Goal: Transaction & Acquisition: Purchase product/service

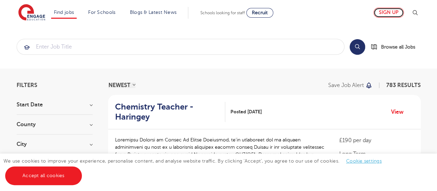
click at [389, 10] on link "Sign up" at bounding box center [389, 13] width 30 height 10
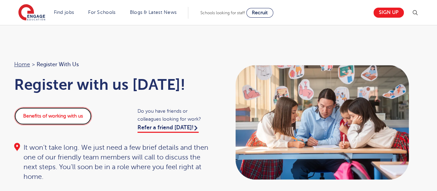
click at [51, 113] on link "Benefits of working with us" at bounding box center [53, 116] width 78 height 18
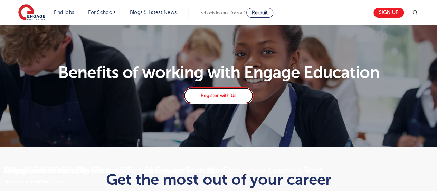
click at [223, 91] on link "Register with Us" at bounding box center [219, 95] width 70 height 17
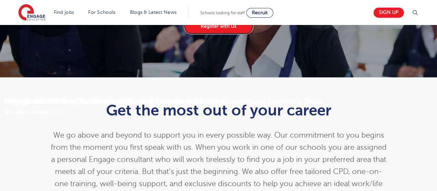
scroll to position [71, 0]
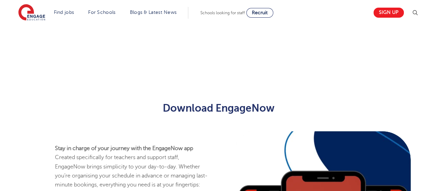
scroll to position [867, 0]
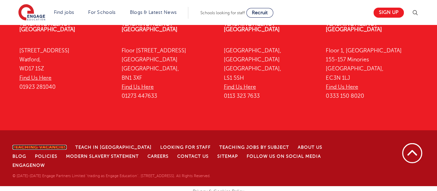
click at [48, 147] on link "Teaching Vacancies" at bounding box center [39, 147] width 54 height 5
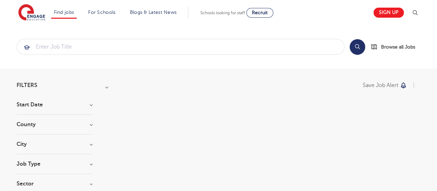
scroll to position [69, 0]
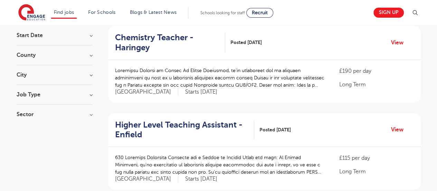
click at [91, 36] on h3 "Start Date" at bounding box center [55, 36] width 76 height 6
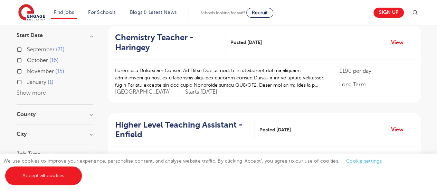
click at [27, 58] on label "October 16" at bounding box center [43, 60] width 32 height 9
click at [27, 58] on input "October 16" at bounding box center [29, 59] width 4 height 4
checkbox input "true"
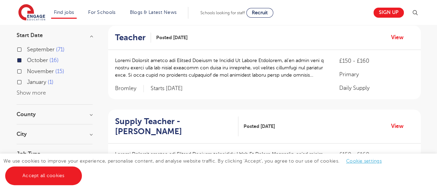
click at [27, 81] on label "January 1" at bounding box center [40, 81] width 27 height 9
click at [27, 81] on input "January 1" at bounding box center [29, 81] width 4 height 4
checkbox input "true"
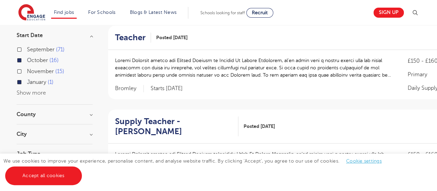
click at [27, 60] on label "October 16" at bounding box center [43, 60] width 32 height 9
click at [27, 60] on input "October 16" at bounding box center [29, 59] width 4 height 4
checkbox input "false"
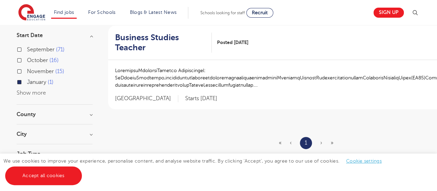
click at [92, 115] on h3 "County" at bounding box center [55, 114] width 76 height 6
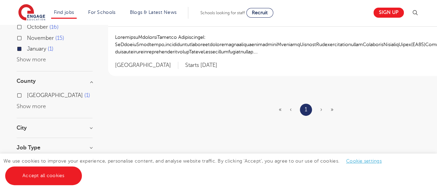
scroll to position [138, 0]
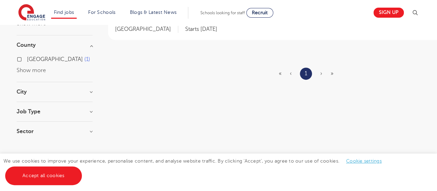
click at [27, 59] on label "Surrey 1" at bounding box center [58, 59] width 63 height 9
click at [27, 59] on input "Surrey 1" at bounding box center [29, 58] width 4 height 4
checkbox input "true"
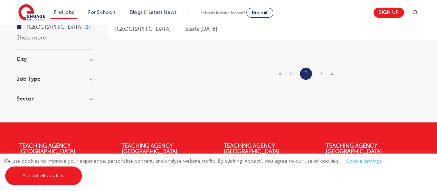
click at [90, 60] on h3 "City" at bounding box center [55, 59] width 76 height 6
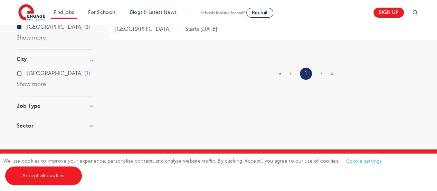
click at [91, 106] on h3 "Job Type" at bounding box center [55, 106] width 76 height 6
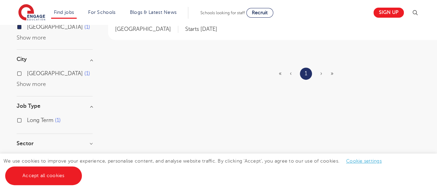
click at [20, 117] on div "Long Term 1" at bounding box center [55, 120] width 76 height 11
click at [27, 71] on label "Elmbridge 1" at bounding box center [58, 73] width 63 height 9
click at [27, 71] on input "Elmbridge 1" at bounding box center [29, 72] width 4 height 4
checkbox input "true"
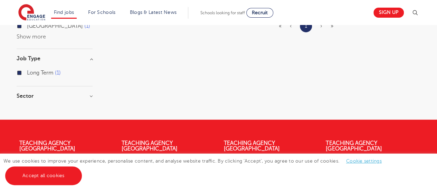
scroll to position [242, 0]
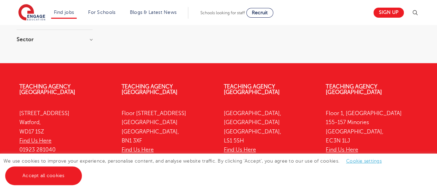
click at [91, 39] on h3 "Sector" at bounding box center [55, 40] width 76 height 6
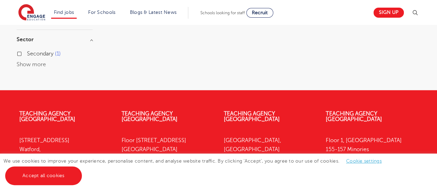
click at [27, 52] on label "Secondary 1" at bounding box center [44, 53] width 34 height 9
click at [27, 52] on input "Secondary 1" at bounding box center [29, 52] width 4 height 4
checkbox input "true"
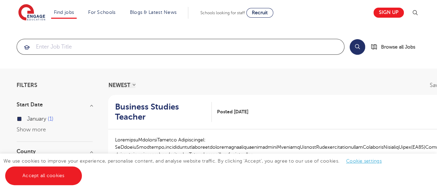
click at [82, 47] on input "search" at bounding box center [180, 46] width 327 height 15
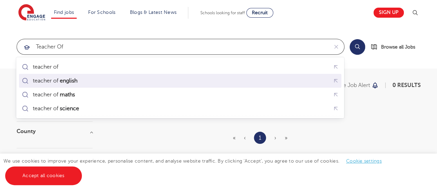
click at [47, 78] on div "teacher of english" at bounding box center [55, 80] width 45 height 7
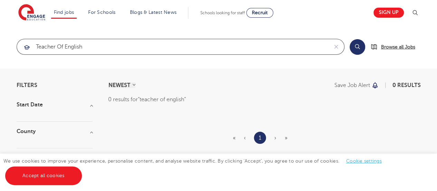
type input "teacher of english"
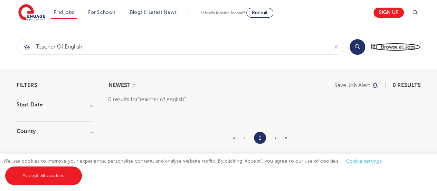
click at [399, 44] on span "Browse all Jobs" at bounding box center [398, 47] width 34 height 8
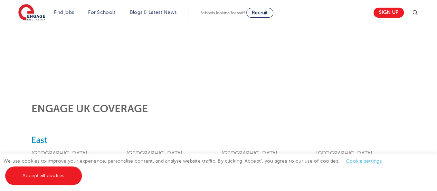
scroll to position [255, 0]
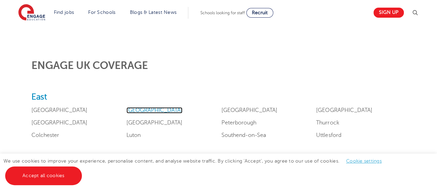
click at [132, 109] on link "[GEOGRAPHIC_DATA]" at bounding box center [155, 110] width 56 height 6
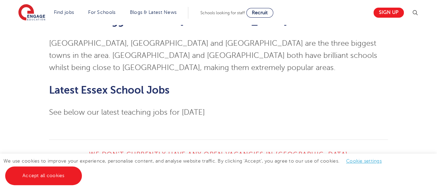
scroll to position [1694, 0]
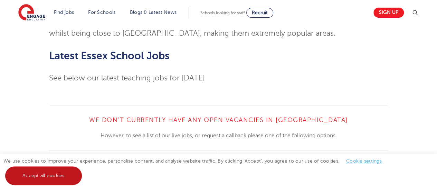
click at [37, 174] on link "Accept all cookies" at bounding box center [43, 175] width 77 height 19
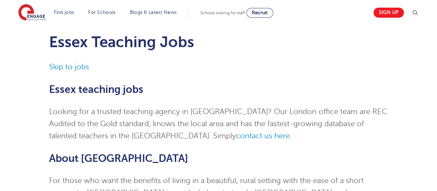
scroll to position [0, 0]
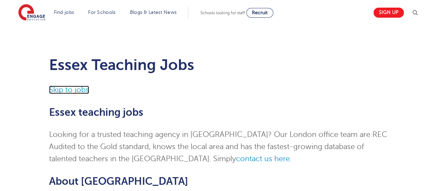
click at [77, 89] on link "Skip to jobs" at bounding box center [69, 89] width 40 height 8
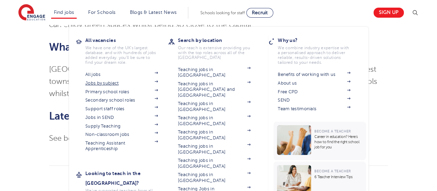
scroll to position [1545, 0]
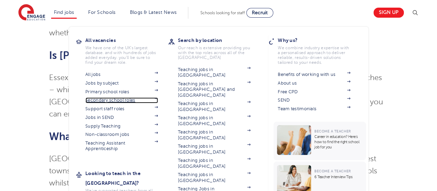
click at [117, 97] on link "Secondary school roles" at bounding box center [121, 100] width 73 height 6
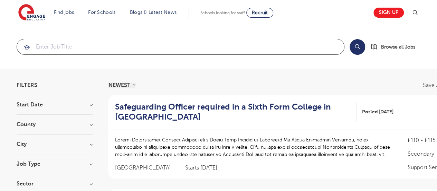
click at [119, 44] on input "search" at bounding box center [180, 46] width 327 height 15
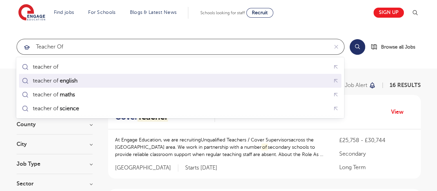
click at [74, 77] on div "teacher of english" at bounding box center [50, 81] width 61 height 10
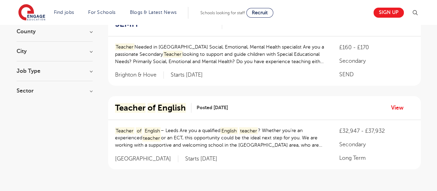
scroll to position [104, 0]
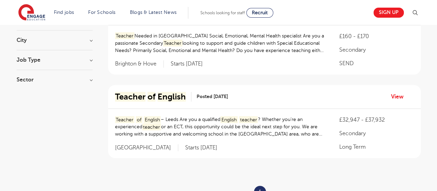
type input "teacher of english"
click at [167, 95] on mark "English" at bounding box center [172, 97] width 28 height 10
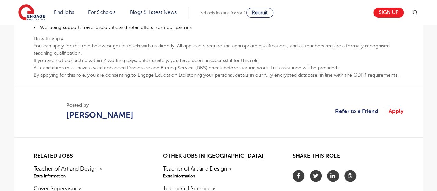
scroll to position [415, 0]
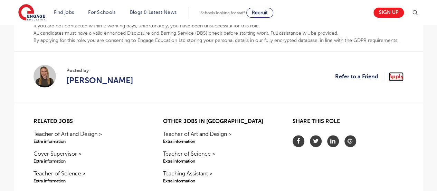
click at [396, 73] on link "Apply" at bounding box center [396, 76] width 15 height 9
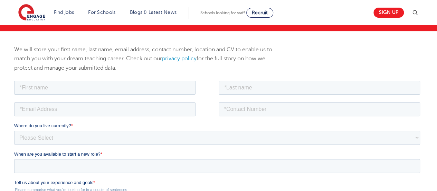
scroll to position [104, 0]
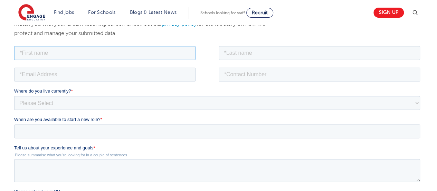
click at [68, 50] on input "text" at bounding box center [105, 53] width 182 height 14
type input "KIRAN"
click at [86, 76] on input "email" at bounding box center [105, 74] width 182 height 14
type input "[EMAIL_ADDRESS][DOMAIN_NAME]"
click at [416, 103] on select "Please Select [GEOGRAPHIC_DATA] [GEOGRAPHIC_DATA] [GEOGRAPHIC_DATA] [GEOGRAPHIC…" at bounding box center [217, 102] width 406 height 14
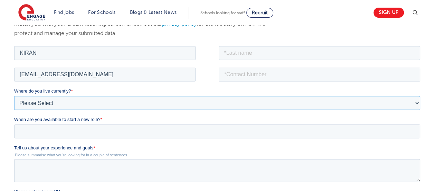
select select "Asia"
click at [14, 95] on select "Please Select [GEOGRAPHIC_DATA] [GEOGRAPHIC_DATA] [GEOGRAPHIC_DATA] [GEOGRAPHIC…" at bounding box center [217, 102] width 406 height 14
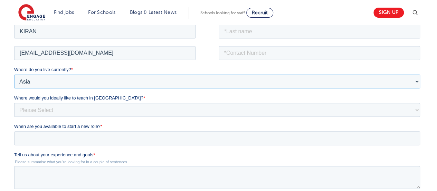
scroll to position [138, 0]
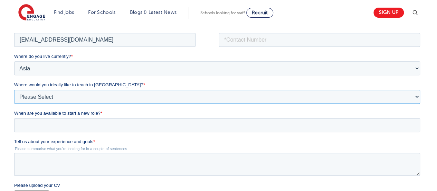
click at [417, 98] on select "Please Select I'm flexible! [GEOGRAPHIC_DATA] Any city in [GEOGRAPHIC_DATA] [GE…" at bounding box center [217, 96] width 406 height 14
select select "Urban- [GEOGRAPHIC_DATA]"
click at [14, 89] on select "Please Select I'm flexible! [GEOGRAPHIC_DATA] Any city in [GEOGRAPHIC_DATA] [GE…" at bounding box center [217, 96] width 406 height 14
click at [384, 123] on input "When are you available to start a new role? *" at bounding box center [217, 125] width 406 height 14
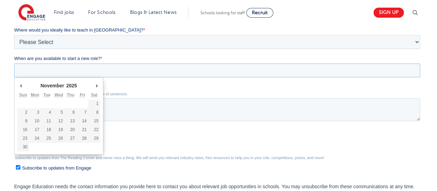
scroll to position [207, 0]
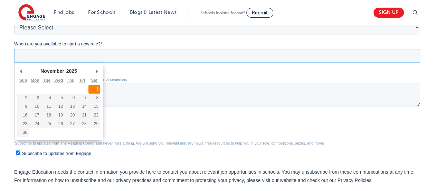
type div "[DATE]"
type input "[DATE]"
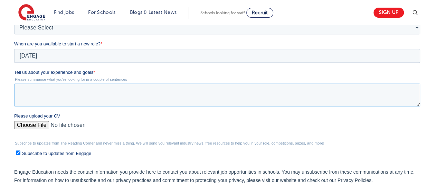
click at [26, 89] on textarea "Tell us about your experience and goals *" at bounding box center [217, 94] width 406 height 23
paste textarea "Myself, Kiran Lokare, from India, is looking for the role of an English teacher…"
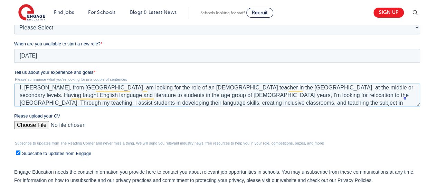
scroll to position [8, 0]
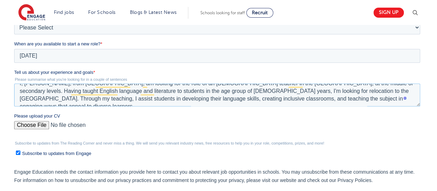
click at [319, 100] on textarea "I, Kiran Lokare, from India, am looking for the role of an English teacher in t…" at bounding box center [217, 94] width 406 height 23
click at [325, 100] on textarea "I, Kiran Lokare, from India, am looking for the role of an English teacher in t…" at bounding box center [217, 94] width 406 height 23
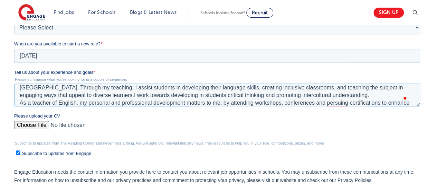
scroll to position [26, 0]
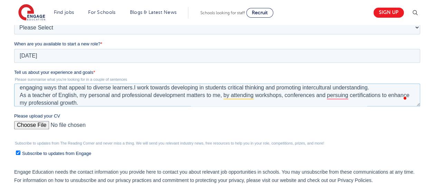
type textarea "I, Kiran Lokare, from India, am looking for the role of an English teacher in t…"
click at [27, 125] on input "Please upload your CV" at bounding box center [217, 128] width 406 height 14
type input "C:\fakepath\KIRAN LOKARE, EDUCATOR AND MENTOR, With TESL..pdf"
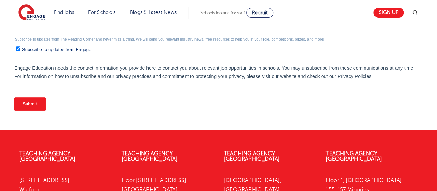
type textarea "I, Kiran Lokare, from India, am looking for the role of an English teacher in t…"
click at [32, 101] on input "Submit" at bounding box center [29, 103] width 31 height 13
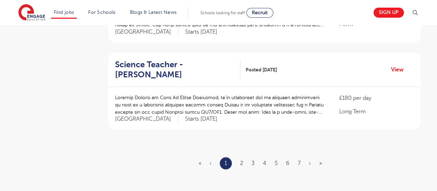
scroll to position [830, 0]
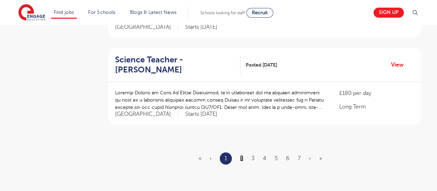
click at [242, 155] on link "2" at bounding box center [241, 158] width 3 height 6
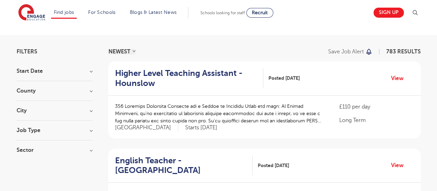
scroll to position [104, 0]
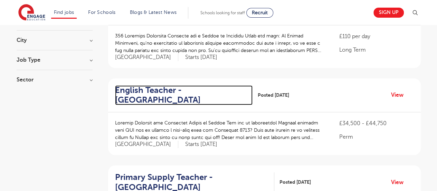
click at [197, 86] on h2 "English Teacher - Waltham Forest" at bounding box center [181, 95] width 132 height 20
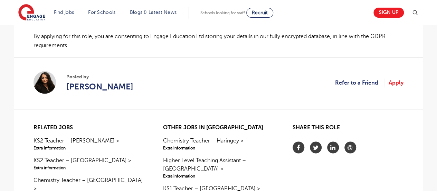
scroll to position [519, 0]
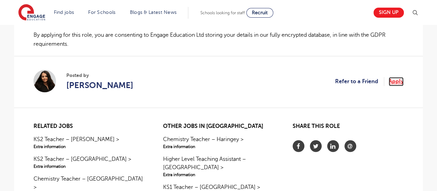
click at [394, 81] on link "Apply" at bounding box center [396, 81] width 15 height 9
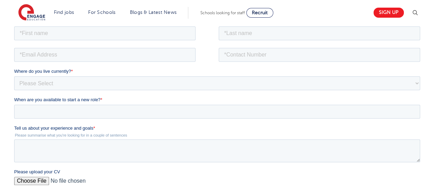
scroll to position [49, 0]
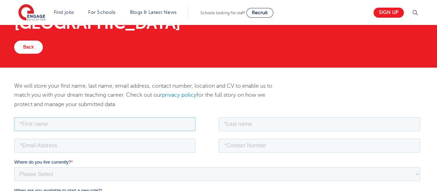
click at [63, 121] on input "text" at bounding box center [105, 124] width 182 height 14
type input "KIRAN"
click at [84, 146] on input "email" at bounding box center [105, 145] width 182 height 14
type input "[EMAIL_ADDRESS][DOMAIN_NAME]"
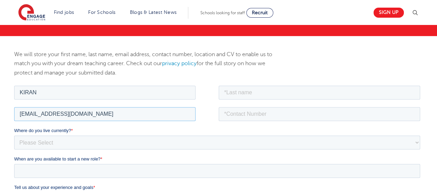
scroll to position [84, 0]
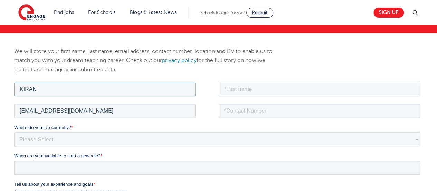
click at [62, 90] on input "KIRAN" at bounding box center [105, 89] width 182 height 14
click at [146, 166] on input "When are you available to start a new role? *" at bounding box center [217, 167] width 406 height 14
click at [46, 89] on input "KIRAN" at bounding box center [105, 89] width 182 height 14
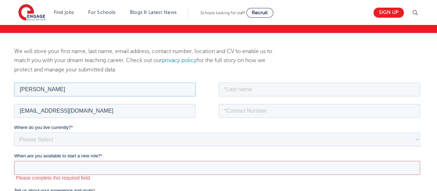
type input "[PERSON_NAME]"
click at [182, 134] on select "Please Select [GEOGRAPHIC_DATA] [GEOGRAPHIC_DATA] [GEOGRAPHIC_DATA] [GEOGRAPHIC…" at bounding box center [217, 139] width 406 height 14
select select "Asia"
click at [14, 132] on select "Please Select [GEOGRAPHIC_DATA] [GEOGRAPHIC_DATA] [GEOGRAPHIC_DATA] [GEOGRAPHIC…" at bounding box center [217, 139] width 406 height 14
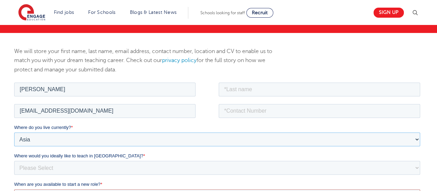
scroll to position [153, 0]
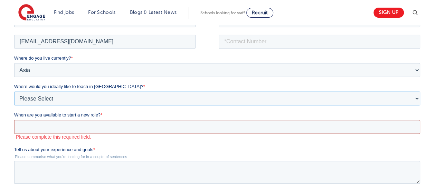
click at [417, 99] on select "Please Select I'm flexible! [GEOGRAPHIC_DATA] Any city in [GEOGRAPHIC_DATA] [GE…" at bounding box center [217, 98] width 406 height 14
select select "Urban- [GEOGRAPHIC_DATA]"
click at [14, 96] on select "Please Select I'm flexible! [GEOGRAPHIC_DATA] Any city in [GEOGRAPHIC_DATA] [GE…" at bounding box center [217, 98] width 406 height 14
click at [106, 125] on input "When are you available to start a new role? *" at bounding box center [217, 126] width 406 height 14
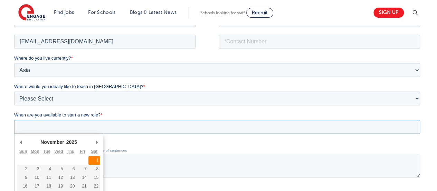
type div "[DATE]"
type input "[DATE]"
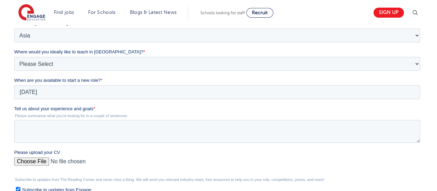
scroll to position [257, 0]
